Goal: Transaction & Acquisition: Purchase product/service

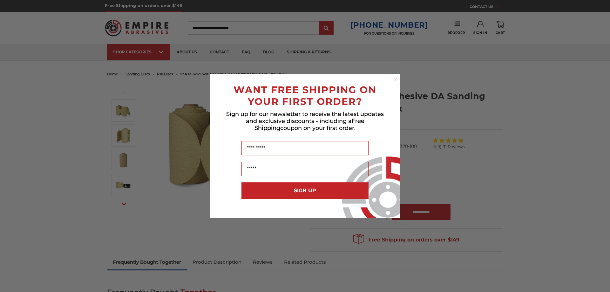
click at [396, 80] on circle "Close dialog" at bounding box center [396, 79] width 6 height 6
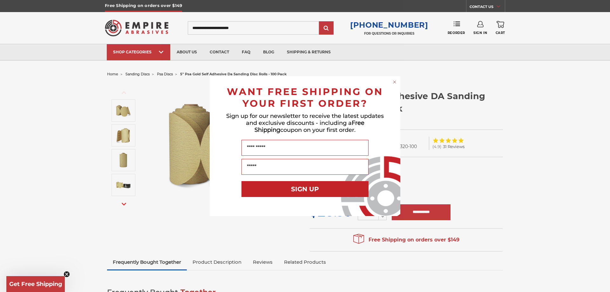
click at [395, 83] on icon "Close dialog" at bounding box center [394, 82] width 3 height 3
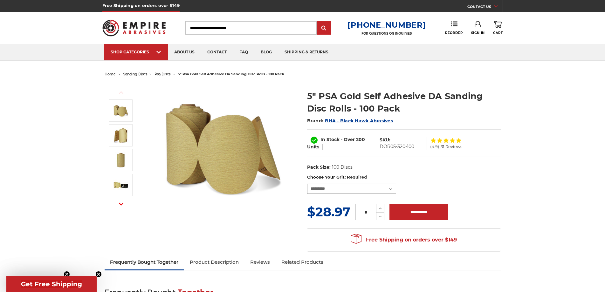
click at [368, 187] on select "**********" at bounding box center [351, 189] width 89 height 10
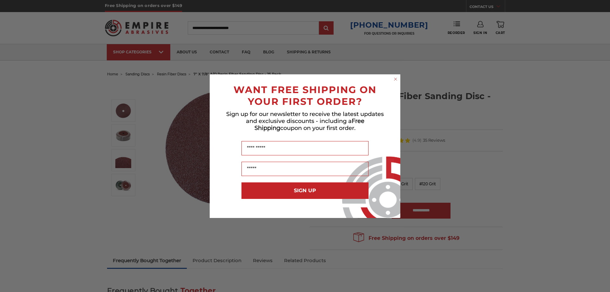
click at [395, 74] on form "WANT FREE SHIPPING ON YOUR FIRST ORDER? Sign up for our newsletter to receive t…" at bounding box center [305, 146] width 191 height 144
click at [393, 78] on circle "Close dialog" at bounding box center [396, 79] width 6 height 6
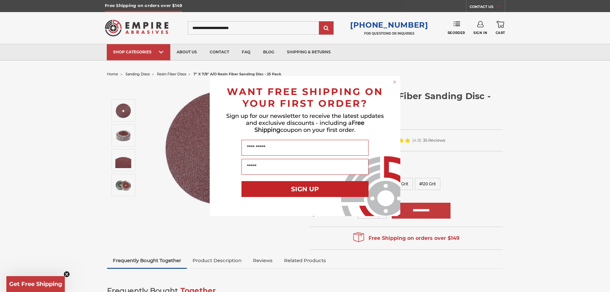
click at [393, 82] on circle "Close dialog" at bounding box center [395, 82] width 6 height 6
